Goal: Task Accomplishment & Management: Use online tool/utility

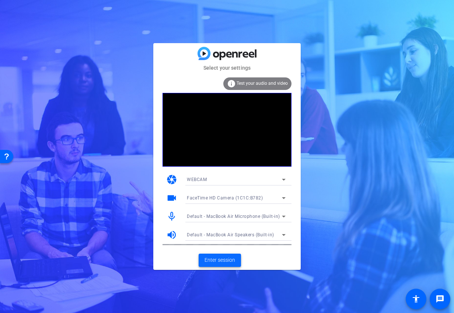
click at [218, 262] on span "Enter session" at bounding box center [219, 260] width 31 height 8
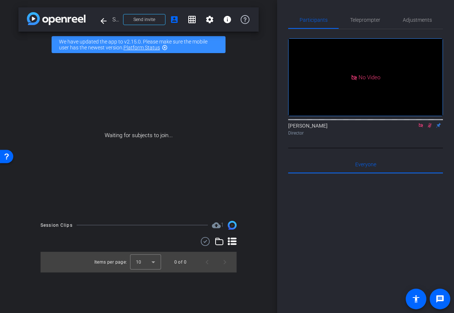
click at [423, 128] on icon at bounding box center [421, 125] width 6 height 5
click at [411, 128] on icon at bounding box center [412, 125] width 6 height 5
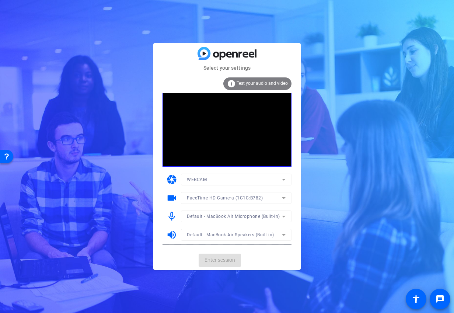
click at [227, 261] on mat-card-actions "Enter session" at bounding box center [226, 260] width 147 height 19
click at [225, 261] on span "Enter session" at bounding box center [219, 260] width 31 height 8
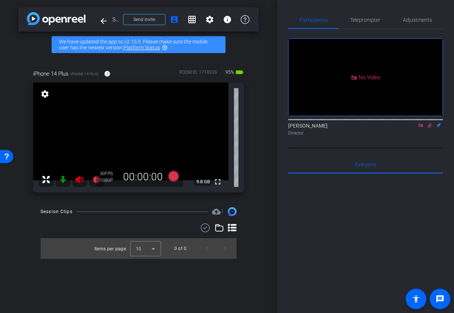
click at [421, 128] on icon at bounding box center [421, 125] width 6 height 5
click at [79, 179] on icon at bounding box center [80, 179] width 8 height 7
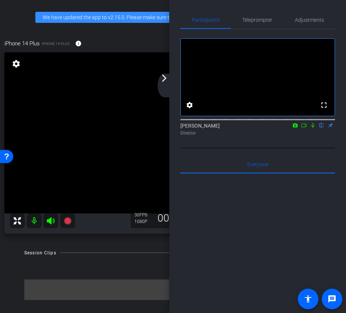
click at [165, 87] on div "arrow_back_ios_new arrow_forward_ios" at bounding box center [165, 86] width 15 height 24
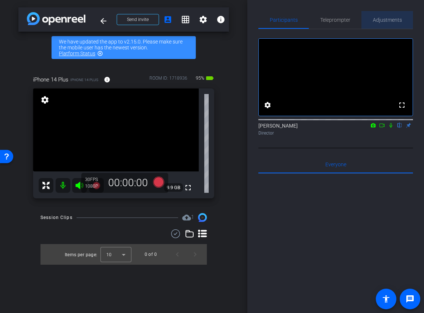
click at [393, 17] on span "Adjustments" at bounding box center [387, 19] width 29 height 5
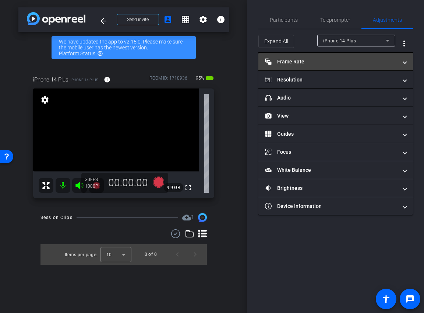
click at [330, 64] on mat-panel-title "Frame Rate Frame Rate" at bounding box center [331, 62] width 133 height 8
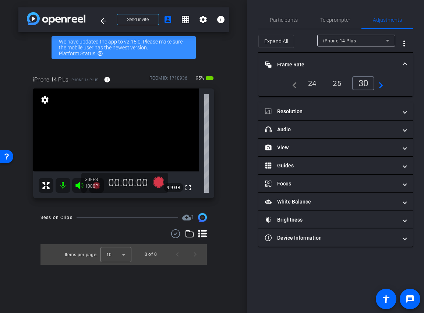
click at [311, 84] on div "24" at bounding box center [313, 83] width 20 height 13
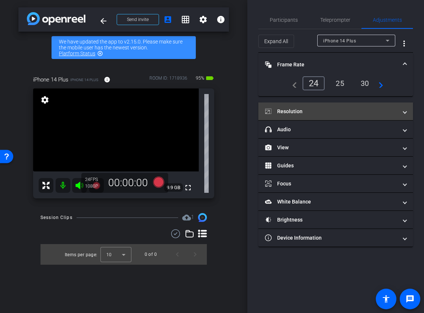
click at [312, 106] on mat-expansion-panel-header "Resolution" at bounding box center [336, 111] width 155 height 18
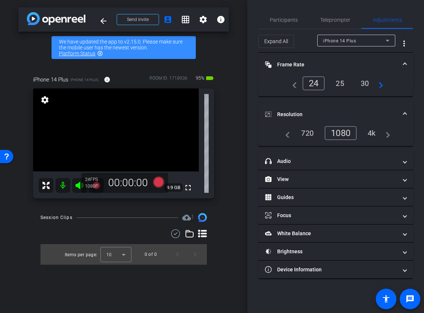
click at [374, 104] on mat-expansion-panel-header "Resolution" at bounding box center [336, 114] width 155 height 24
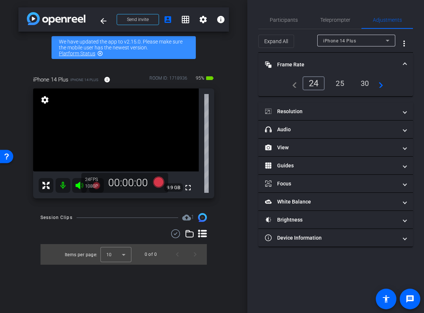
click at [353, 62] on mat-panel-title "Frame Rate Frame Rate" at bounding box center [331, 65] width 133 height 8
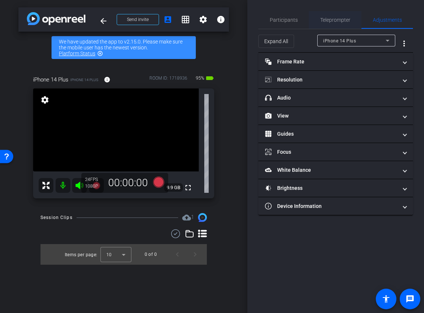
click at [333, 18] on span "Teleprompter" at bounding box center [336, 19] width 30 height 5
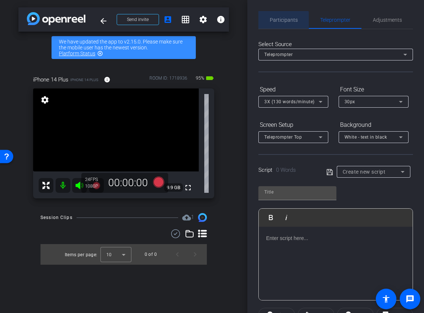
click at [284, 20] on span "Participants" at bounding box center [284, 19] width 28 height 5
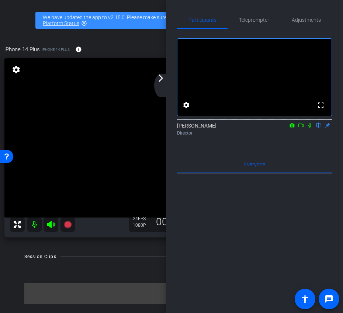
click at [159, 85] on div "arrow_back_ios_new arrow_forward_ios" at bounding box center [161, 86] width 15 height 24
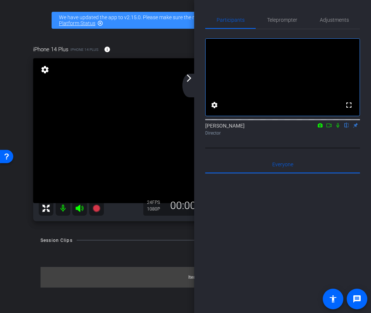
click at [189, 83] on div "arrow_back_ios_new arrow_forward_ios" at bounding box center [189, 86] width 15 height 24
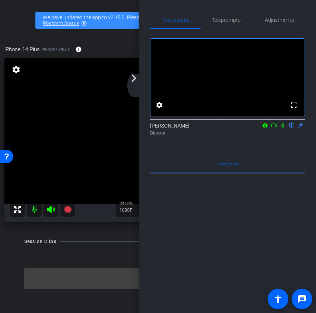
click at [135, 82] on mat-icon "arrow_forward_ios" at bounding box center [133, 78] width 9 height 9
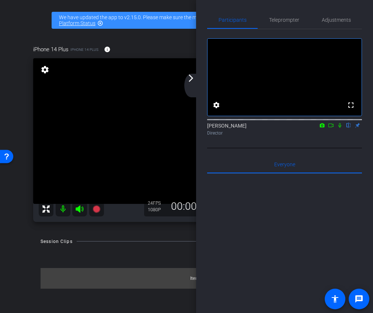
click at [190, 78] on mat-icon "arrow_forward_ios" at bounding box center [190, 78] width 9 height 9
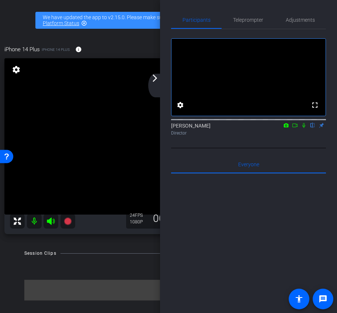
click at [157, 88] on div "arrow_back_ios_new arrow_forward_ios" at bounding box center [155, 86] width 15 height 24
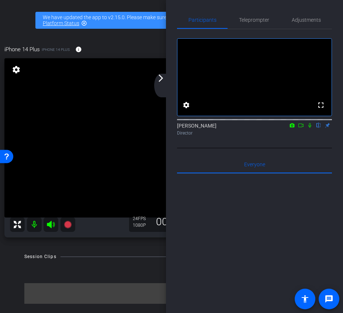
click at [164, 79] on mat-icon "arrow_forward_ios" at bounding box center [160, 78] width 9 height 9
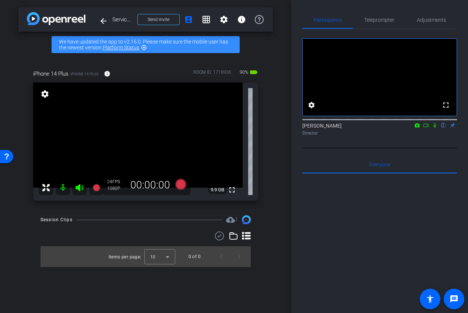
click at [426, 128] on icon at bounding box center [426, 125] width 6 height 5
click at [177, 188] on icon at bounding box center [180, 184] width 11 height 11
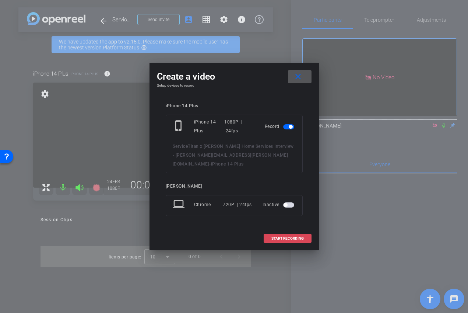
click at [289, 237] on span "START RECORDING" at bounding box center [288, 239] width 32 height 4
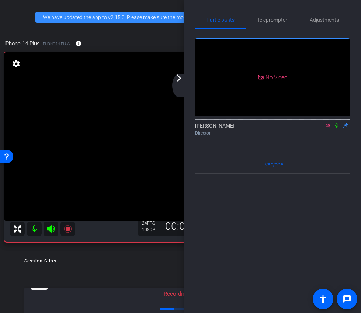
click at [181, 87] on div "arrow_back_ios_new arrow_forward_ios" at bounding box center [179, 86] width 15 height 24
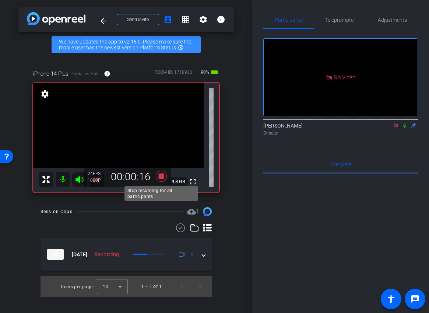
click at [158, 176] on icon at bounding box center [160, 176] width 11 height 11
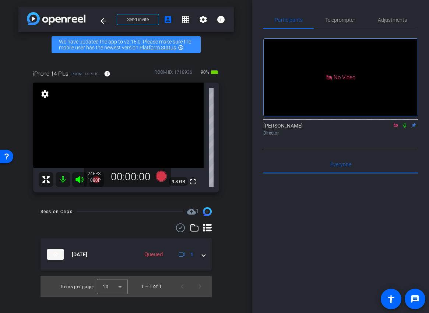
click at [405, 128] on icon at bounding box center [405, 125] width 6 height 5
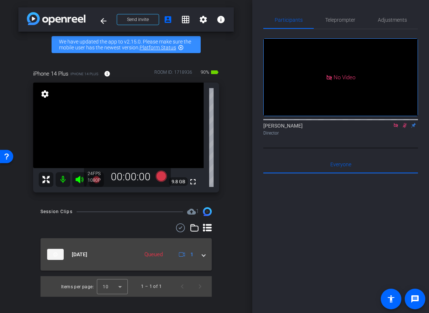
click at [202, 255] on div "[DATE] Queued 1" at bounding box center [124, 254] width 155 height 11
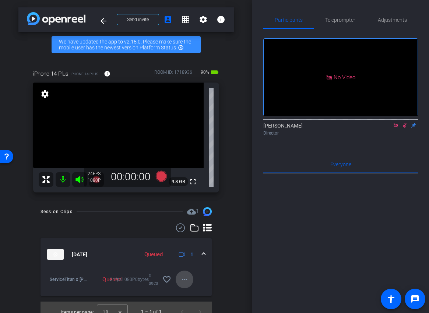
click at [184, 283] on mat-icon "more_horiz" at bounding box center [184, 279] width 9 height 9
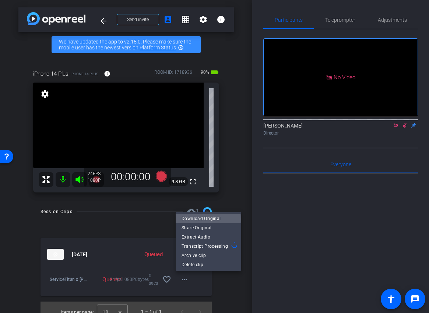
click at [202, 219] on span "Download Original" at bounding box center [209, 218] width 54 height 9
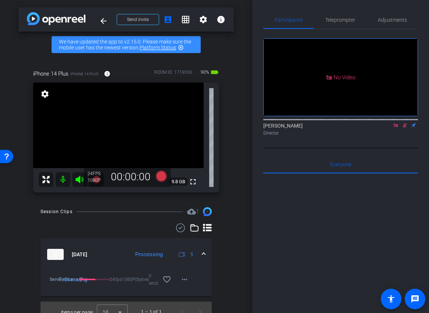
click at [405, 128] on icon at bounding box center [405, 125] width 4 height 5
click at [403, 128] on icon at bounding box center [405, 125] width 6 height 5
click at [396, 127] on icon at bounding box center [396, 125] width 4 height 4
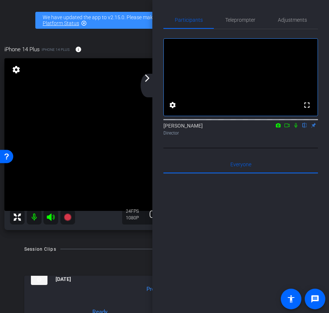
click at [151, 81] on mat-icon "arrow_forward_ios" at bounding box center [147, 78] width 9 height 9
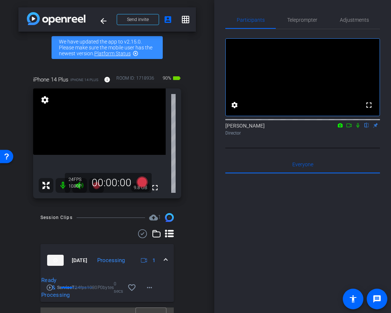
click at [351, 128] on icon at bounding box center [349, 125] width 6 height 5
click at [138, 185] on icon at bounding box center [142, 181] width 18 height 13
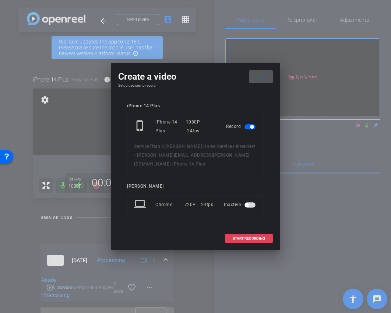
click at [237, 230] on span at bounding box center [248, 239] width 47 height 18
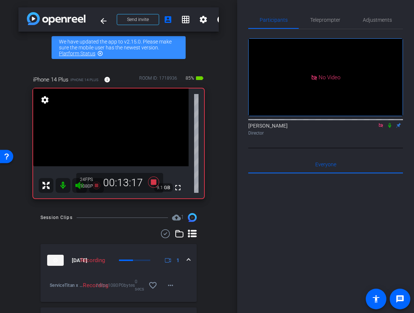
click at [389, 128] on icon at bounding box center [390, 125] width 6 height 5
click at [390, 128] on icon at bounding box center [390, 125] width 6 height 5
click at [388, 128] on icon at bounding box center [390, 125] width 6 height 5
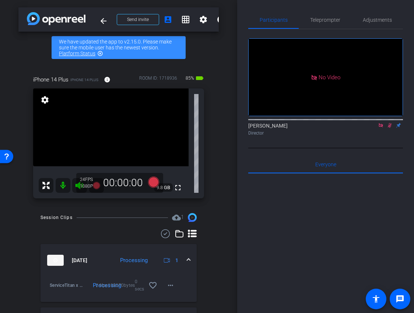
click at [389, 128] on icon at bounding box center [390, 125] width 4 height 5
click at [382, 127] on icon at bounding box center [381, 125] width 4 height 4
click at [157, 181] on icon at bounding box center [153, 181] width 11 height 11
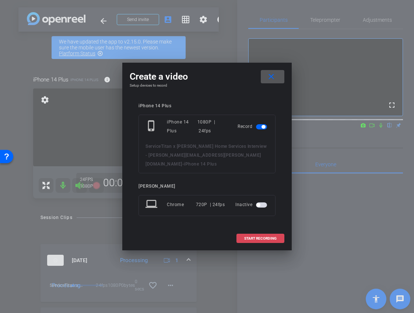
click at [257, 237] on span "START RECORDING" at bounding box center [260, 239] width 32 height 4
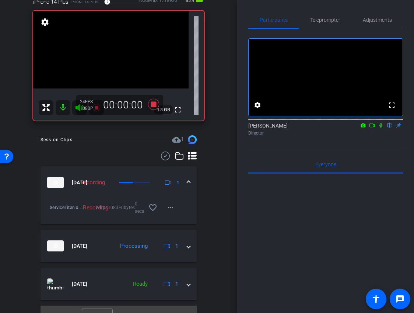
scroll to position [91, 0]
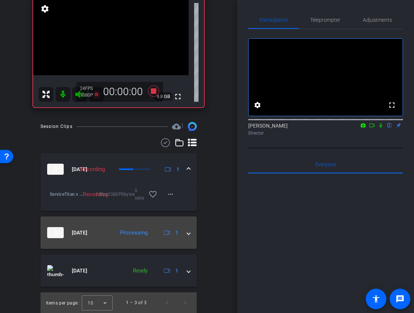
click at [190, 238] on mat-expansion-panel-header "[DATE] Processing 1" at bounding box center [119, 232] width 156 height 32
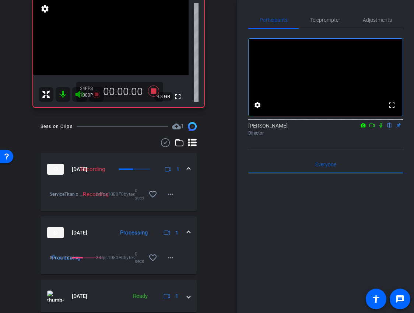
scroll to position [116, 0]
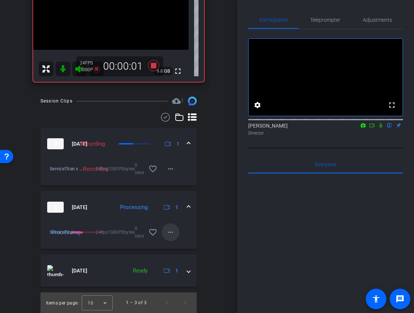
click at [169, 235] on mat-icon "more_horiz" at bounding box center [170, 232] width 9 height 9
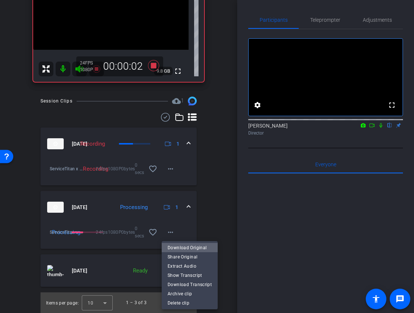
click at [195, 245] on span "Download Original" at bounding box center [190, 247] width 44 height 9
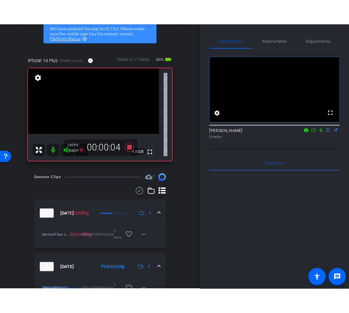
scroll to position [0, 0]
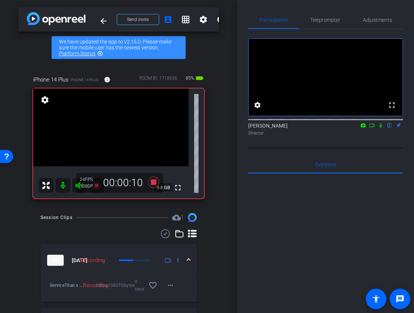
click at [373, 128] on icon at bounding box center [372, 125] width 6 height 5
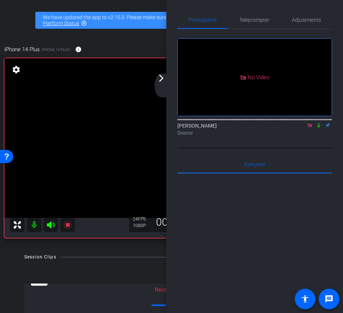
click at [319, 128] on icon at bounding box center [319, 125] width 6 height 5
click at [160, 82] on mat-icon "arrow_forward_ios" at bounding box center [161, 78] width 9 height 9
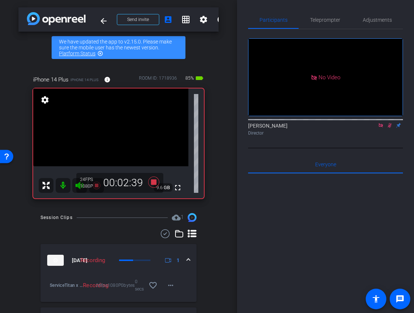
click at [389, 128] on icon at bounding box center [389, 125] width 6 height 5
click at [391, 128] on icon at bounding box center [389, 125] width 6 height 5
click at [389, 128] on icon at bounding box center [389, 125] width 6 height 5
click at [388, 128] on icon at bounding box center [389, 125] width 6 height 5
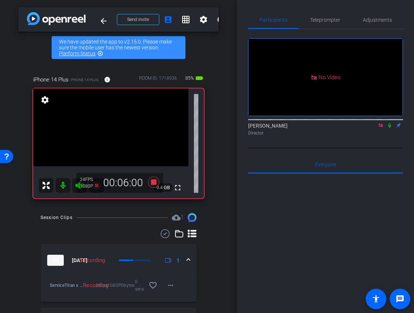
click at [389, 128] on icon at bounding box center [389, 125] width 3 height 5
click at [390, 128] on icon at bounding box center [389, 125] width 6 height 5
click at [391, 128] on icon at bounding box center [389, 125] width 6 height 5
click at [390, 128] on icon at bounding box center [389, 125] width 3 height 5
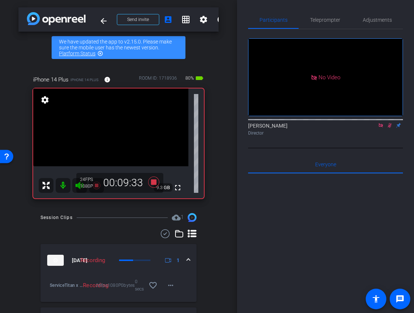
click at [390, 128] on icon at bounding box center [390, 125] width 4 height 5
click at [389, 128] on icon at bounding box center [389, 125] width 6 height 5
click at [389, 128] on icon at bounding box center [390, 125] width 4 height 5
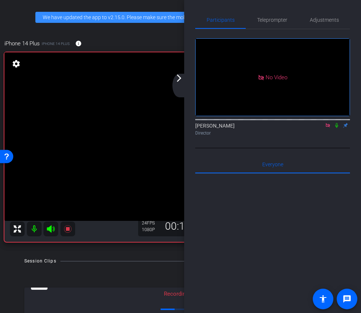
click at [181, 82] on mat-icon "arrow_forward_ios" at bounding box center [179, 78] width 9 height 9
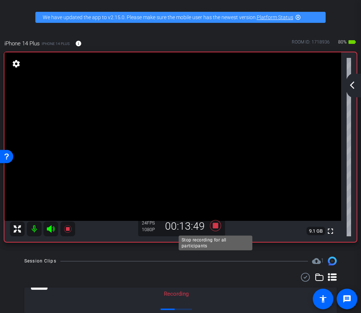
click at [217, 229] on icon at bounding box center [216, 225] width 18 height 13
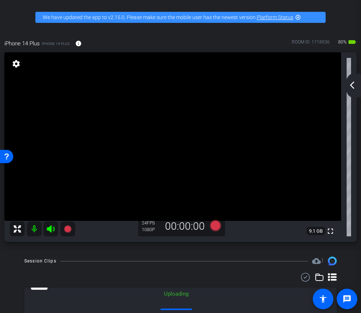
click at [358, 84] on div "arrow_back_ios_new arrow_forward_ios" at bounding box center [353, 86] width 15 height 24
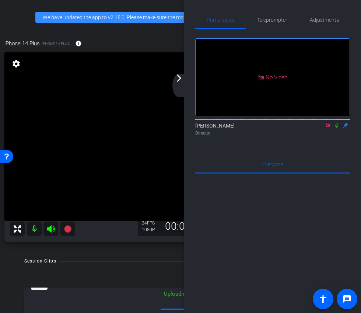
click at [331, 129] on mat-icon at bounding box center [327, 125] width 9 height 7
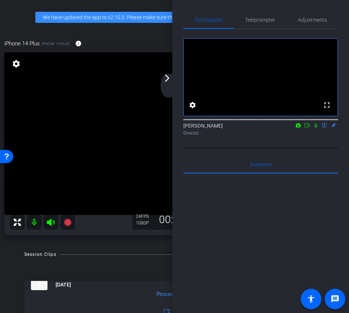
click at [309, 128] on icon at bounding box center [307, 125] width 6 height 5
click at [325, 128] on icon at bounding box center [325, 125] width 6 height 5
